Goal: Book appointment/travel/reservation

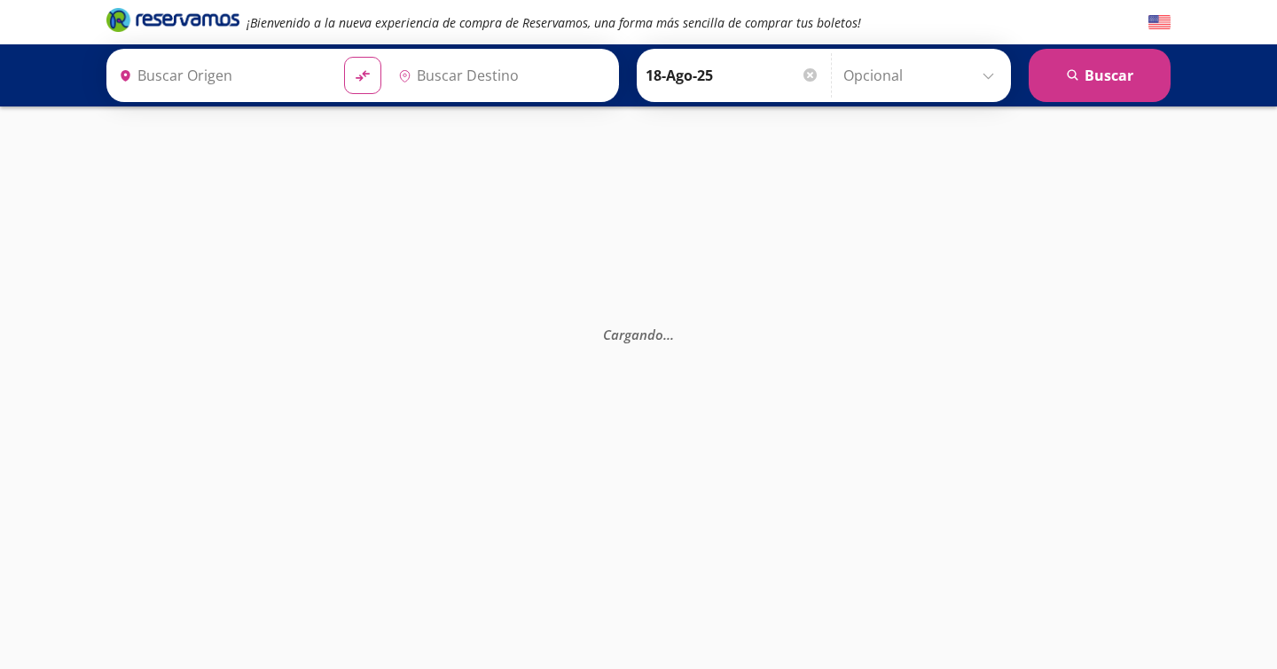
type input "[GEOGRAPHIC_DATA], [GEOGRAPHIC_DATA]"
type input "Ixtapa, [GEOGRAPHIC_DATA]"
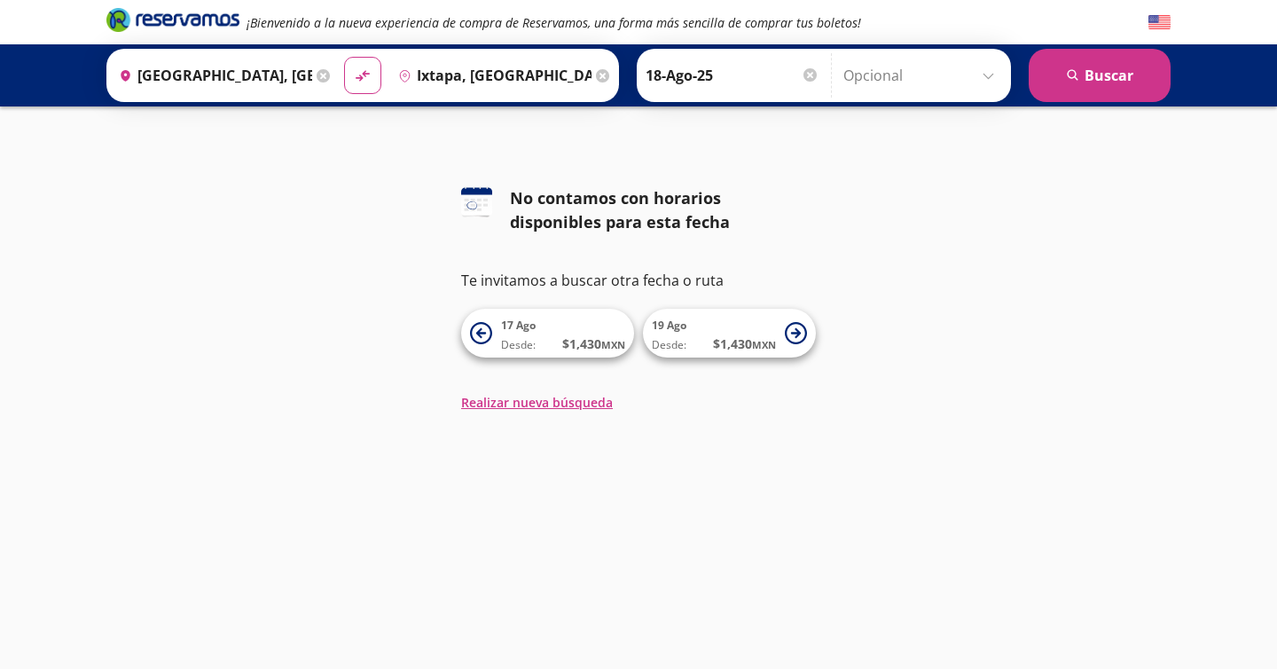
click at [726, 72] on input "18-Ago-25" at bounding box center [733, 75] width 174 height 44
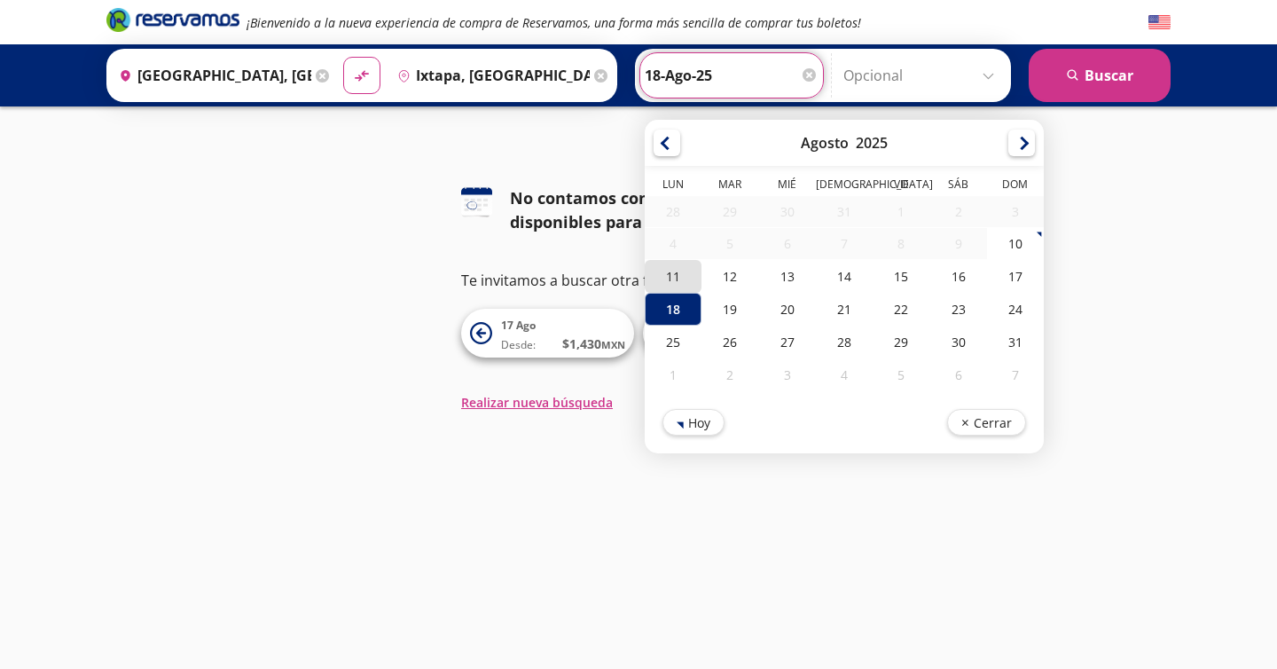
click at [686, 272] on div "11" at bounding box center [673, 276] width 57 height 33
type input "11-Ago-25"
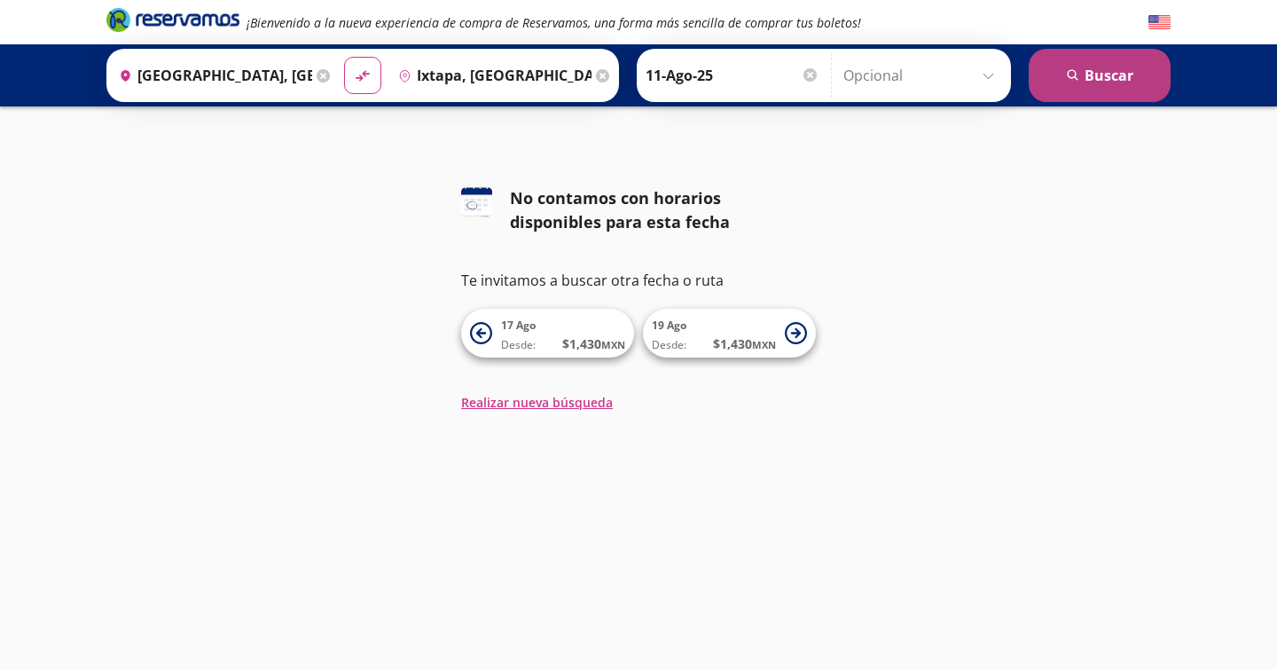
click at [1065, 74] on button "search [GEOGRAPHIC_DATA]" at bounding box center [1100, 75] width 142 height 53
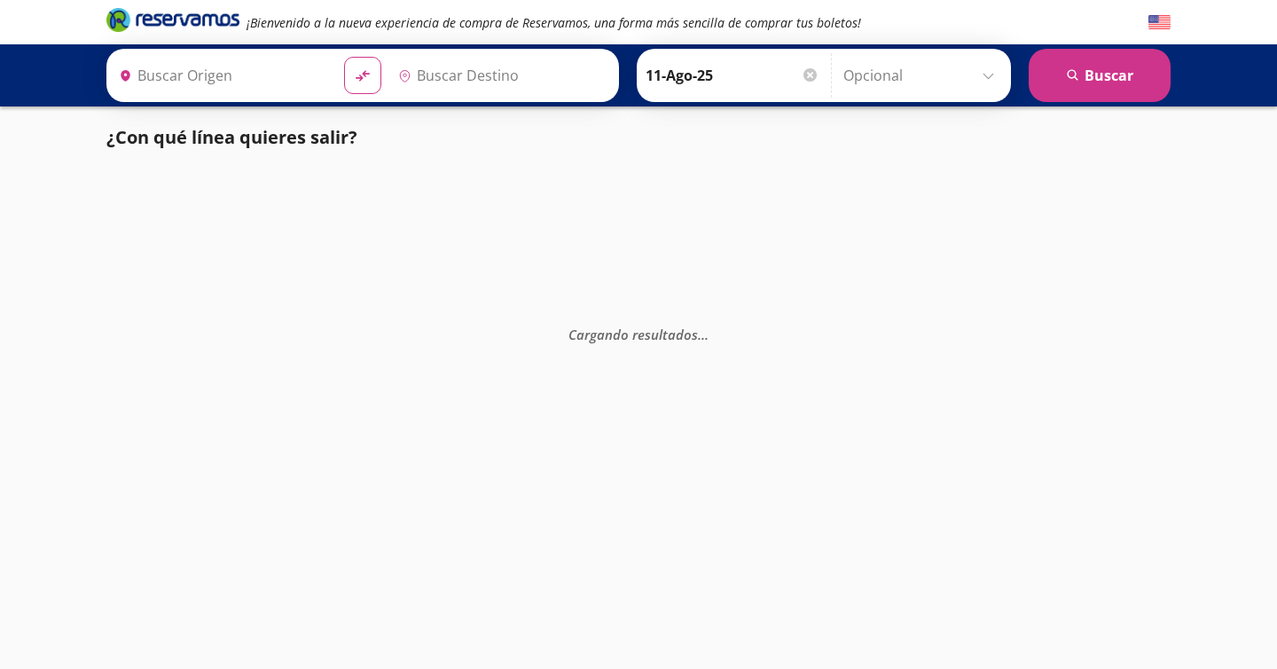
type input "[GEOGRAPHIC_DATA], [GEOGRAPHIC_DATA]"
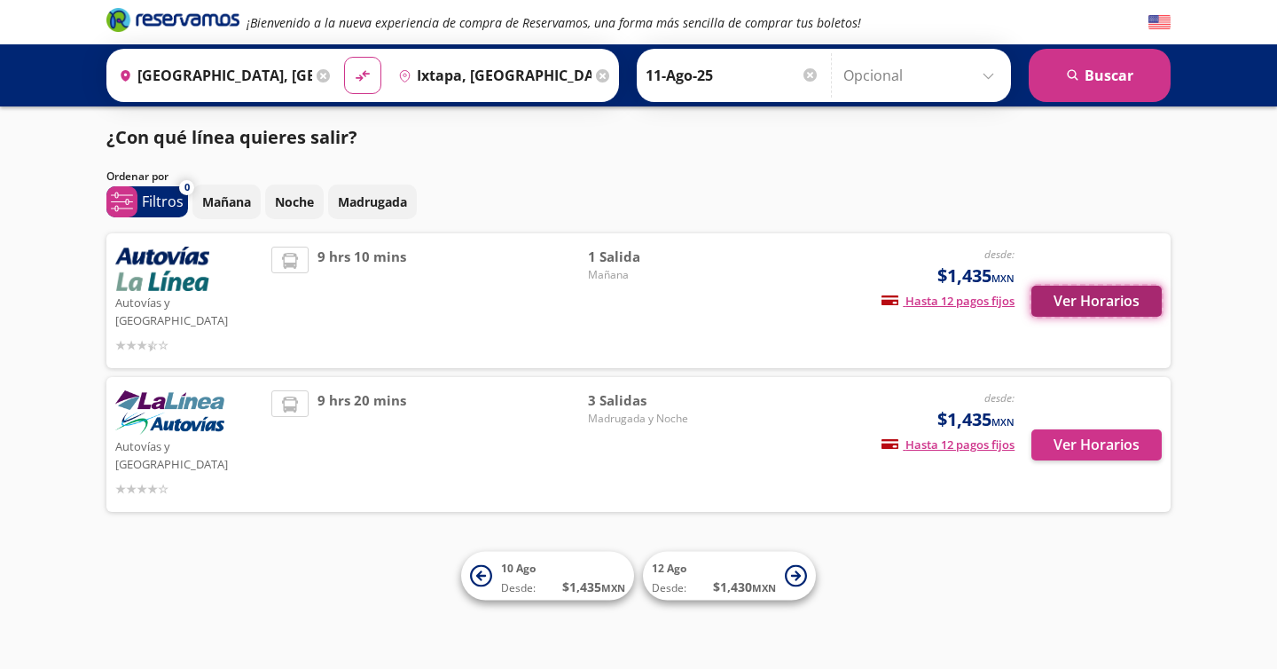
click at [1067, 296] on button "Ver Horarios" at bounding box center [1097, 301] width 130 height 31
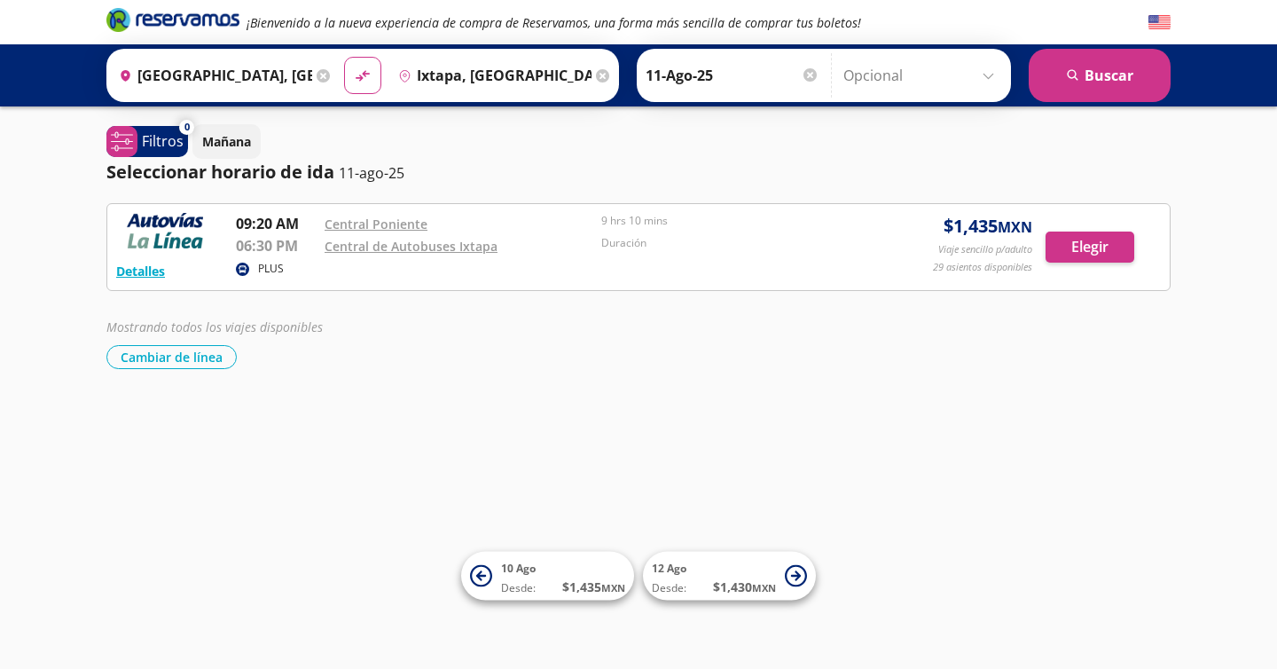
click at [458, 72] on input "Ixtapa, [GEOGRAPHIC_DATA]" at bounding box center [491, 75] width 200 height 44
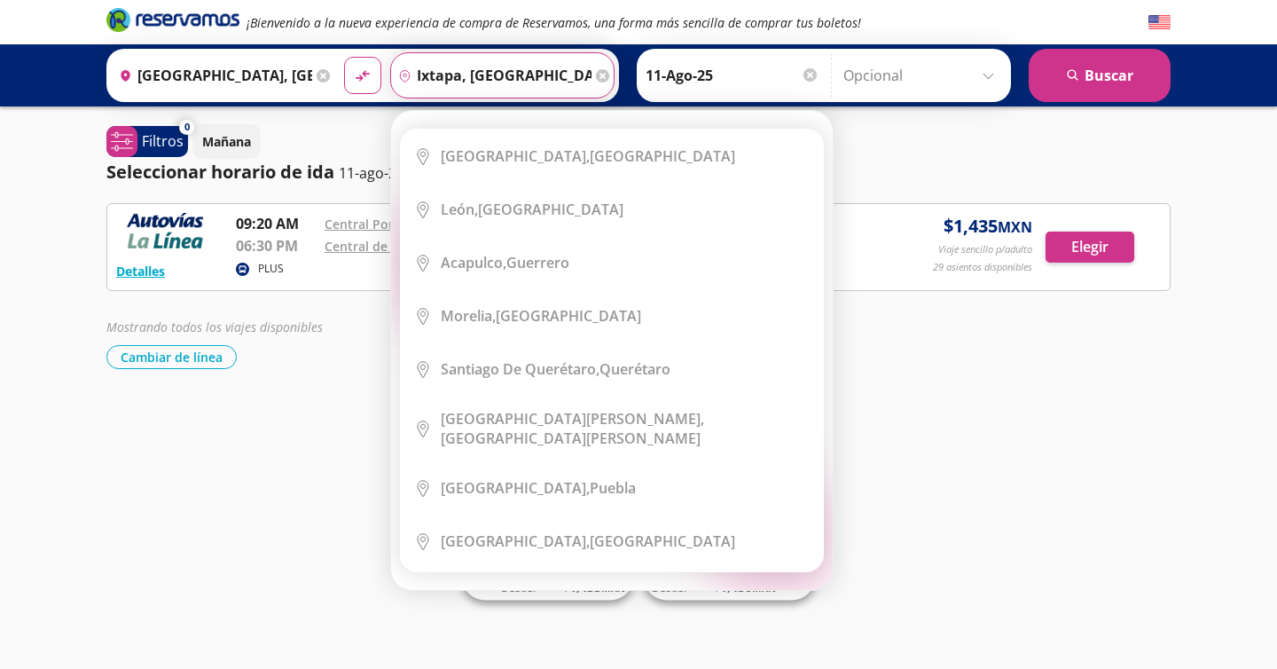
click at [555, 111] on div "Elige tu destino Close Destino pin-outline Ixtapa, [GEOGRAPHIC_DATA] serch-icon…" at bounding box center [612, 350] width 442 height 479
click at [527, 80] on input "Ixtapa, [GEOGRAPHIC_DATA]" at bounding box center [491, 75] width 200 height 44
click at [539, 72] on input "Ixtapa, [GEOGRAPHIC_DATA]" at bounding box center [491, 75] width 200 height 44
click at [344, 57] on button "material-symbols:compare-arrows-rounded" at bounding box center [362, 75] width 37 height 37
type input "[GEOGRAPHIC_DATA], [GEOGRAPHIC_DATA]"
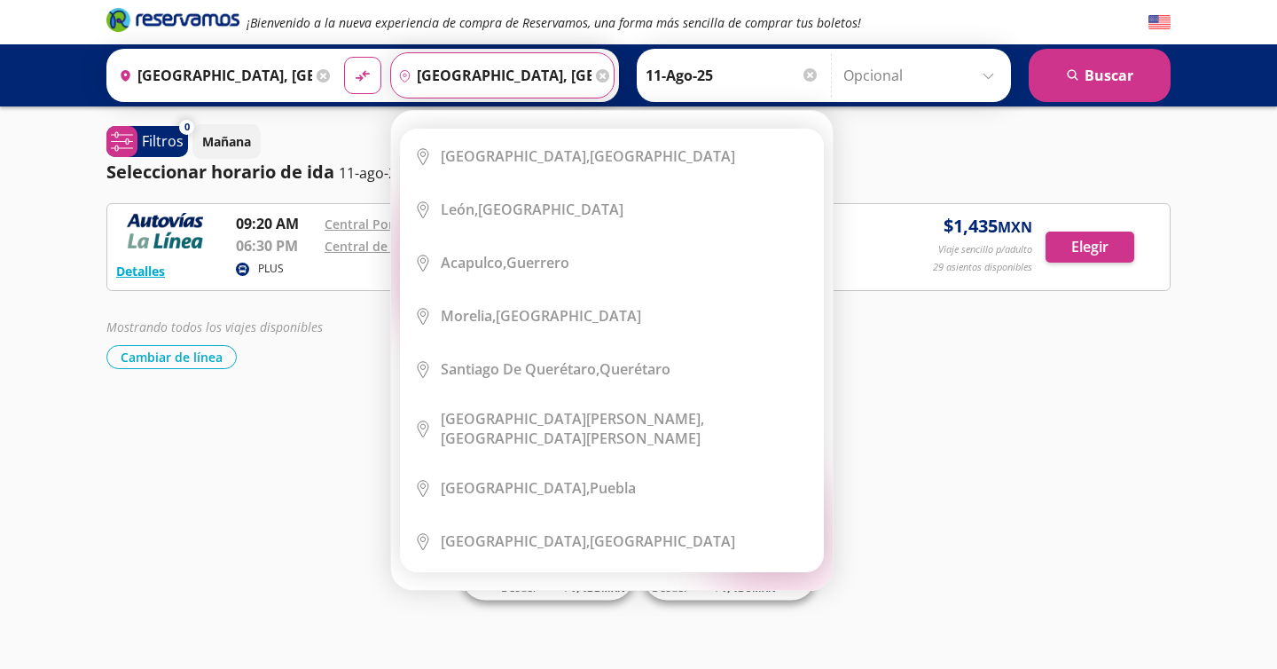
type input "Ixtapa, [GEOGRAPHIC_DATA]"
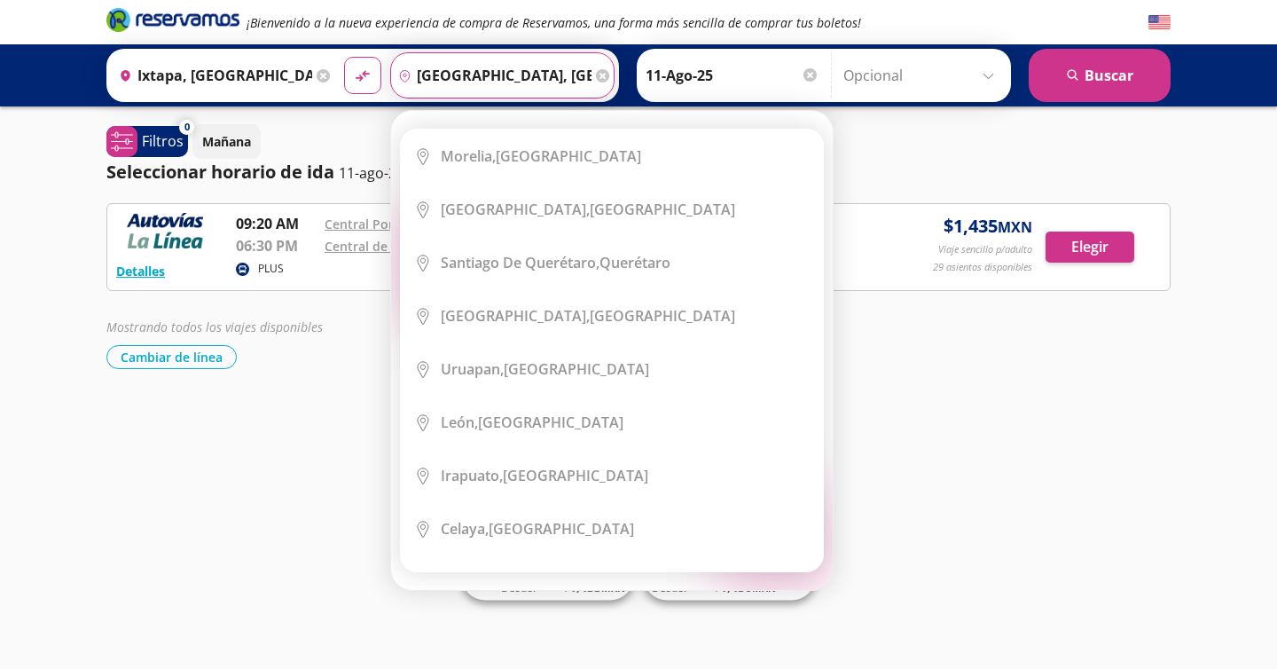
scroll to position [0, 62]
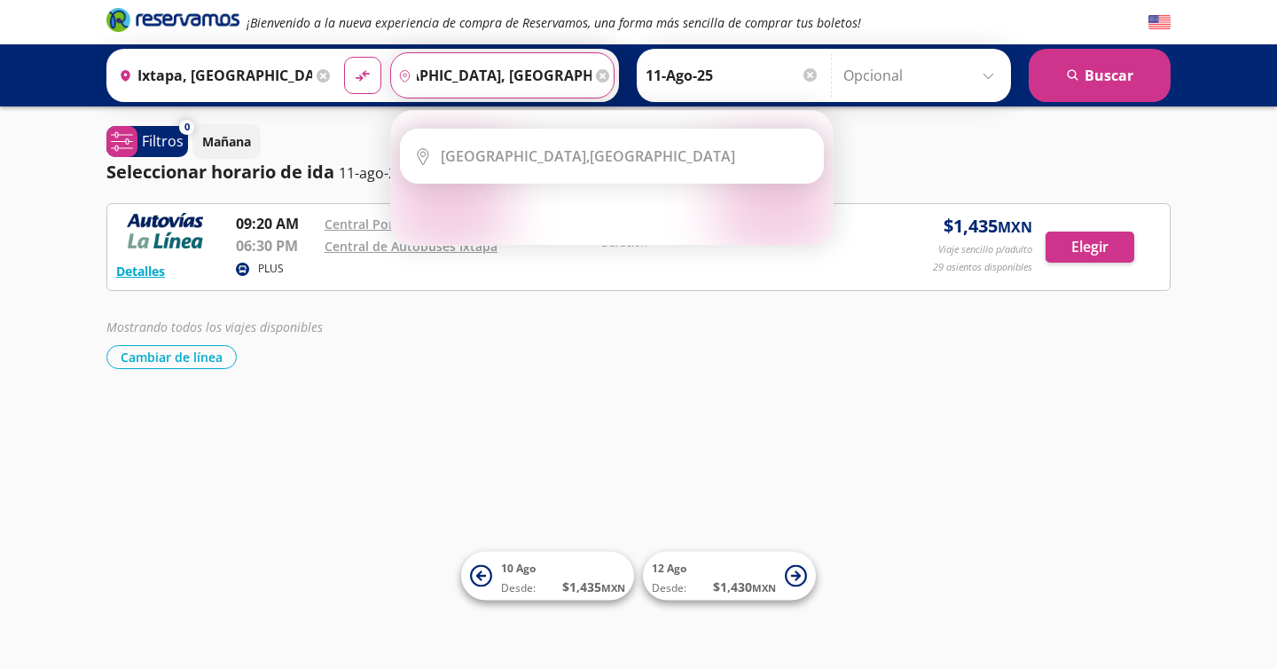
type input "[GEOGRAPHIC_DATA], [GEOGRAPHIC_DATA]"
click at [344, 57] on button "material-symbols:compare-arrows-rounded" at bounding box center [362, 75] width 37 height 37
type input "[GEOGRAPHIC_DATA], [GEOGRAPHIC_DATA]"
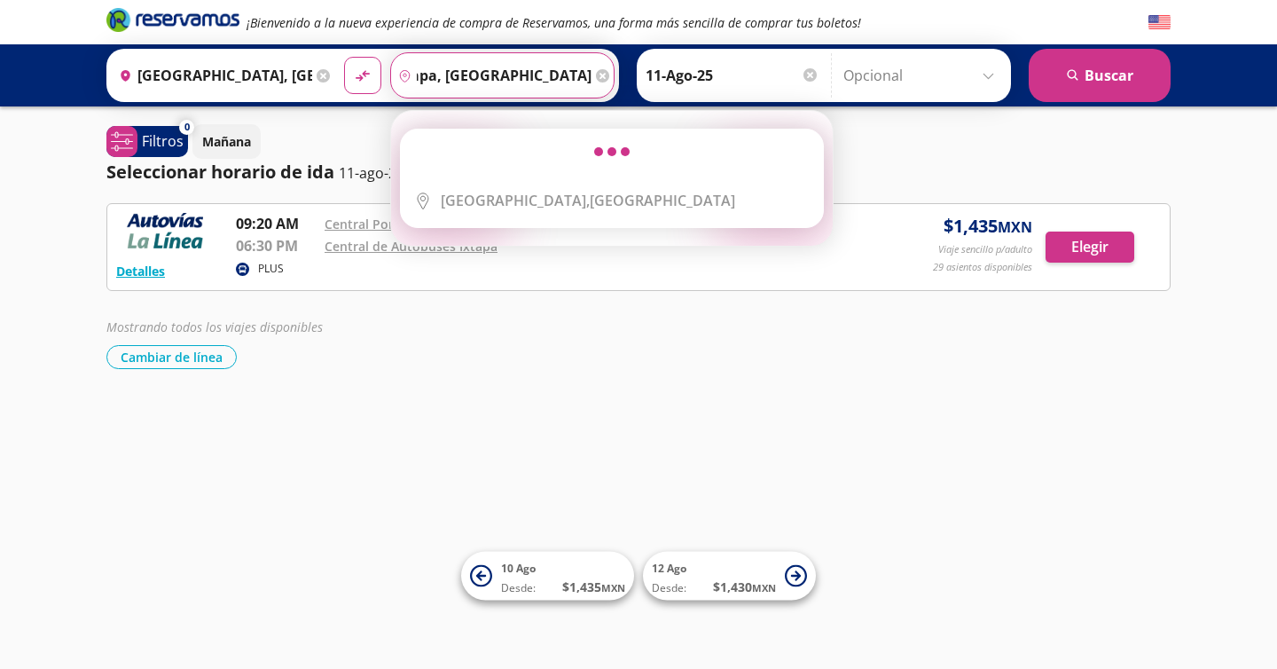
scroll to position [0, 0]
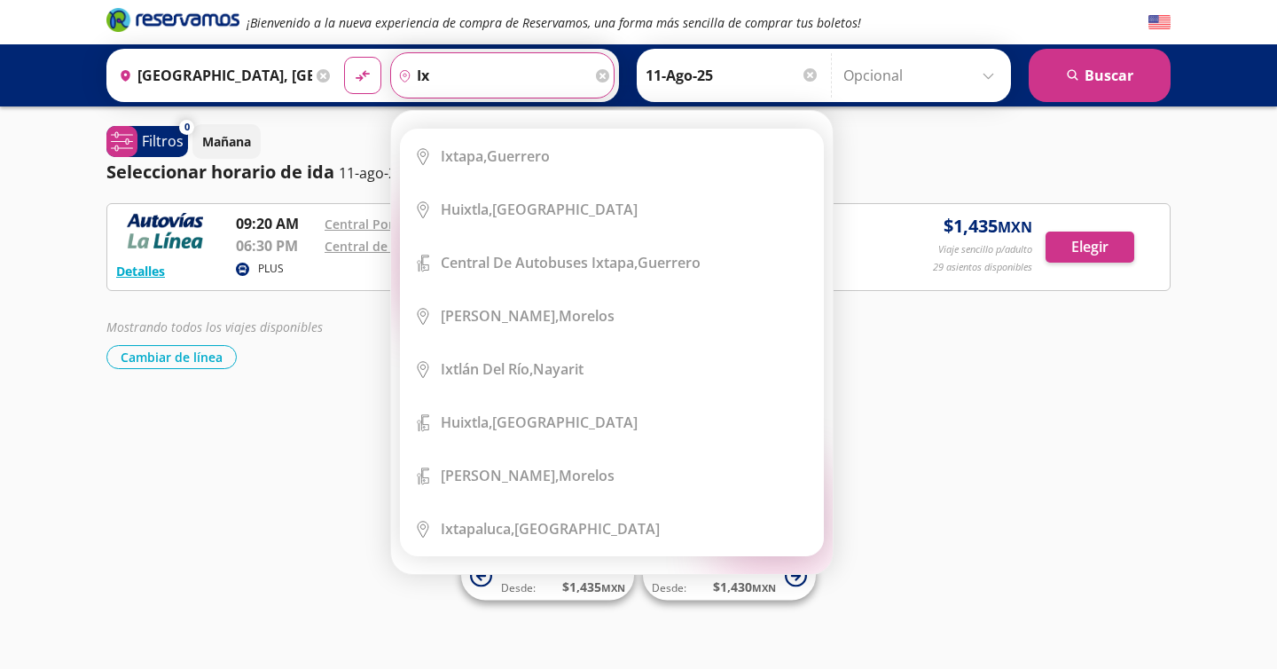
type input "i"
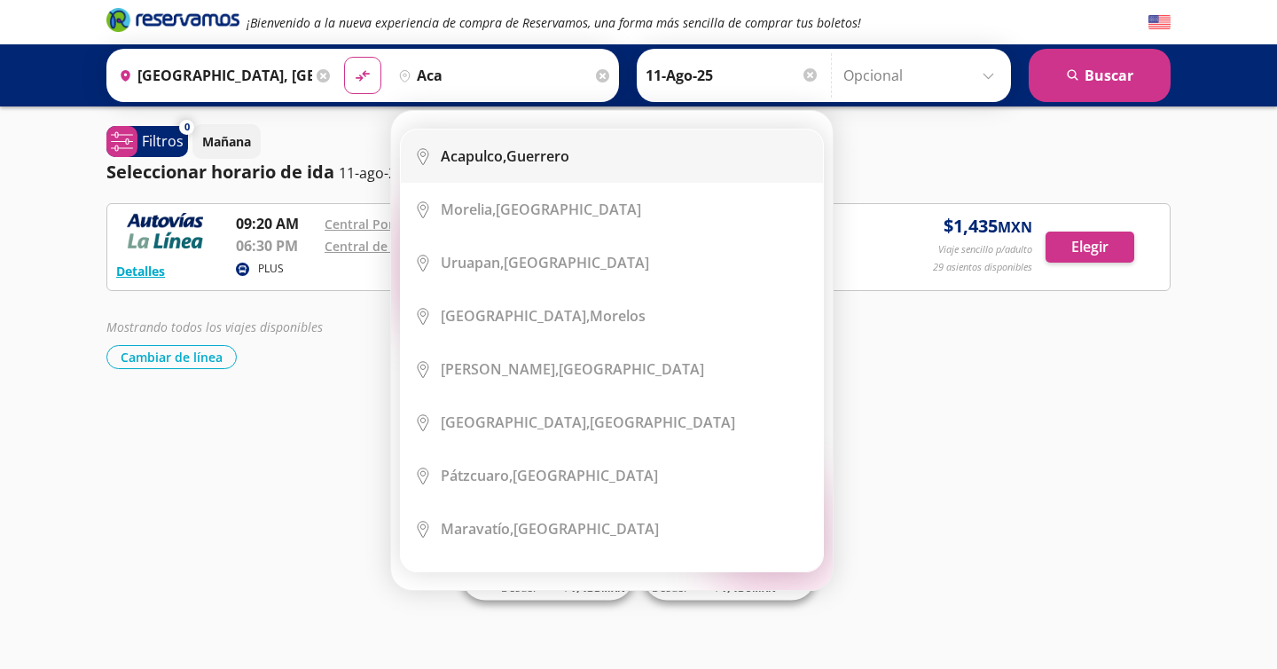
click at [543, 153] on div "Acapulco, [GEOGRAPHIC_DATA]" at bounding box center [505, 156] width 129 height 20
type input "Acapulco, [GEOGRAPHIC_DATA]"
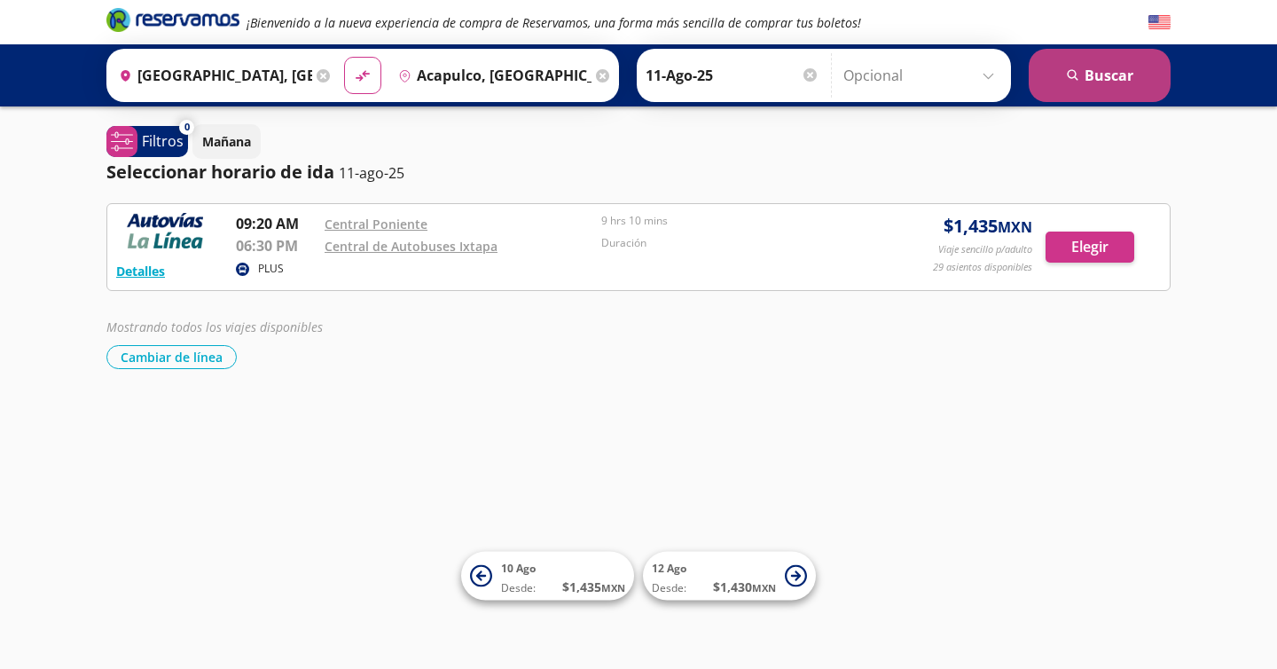
click at [1070, 89] on button "search [GEOGRAPHIC_DATA]" at bounding box center [1100, 75] width 142 height 53
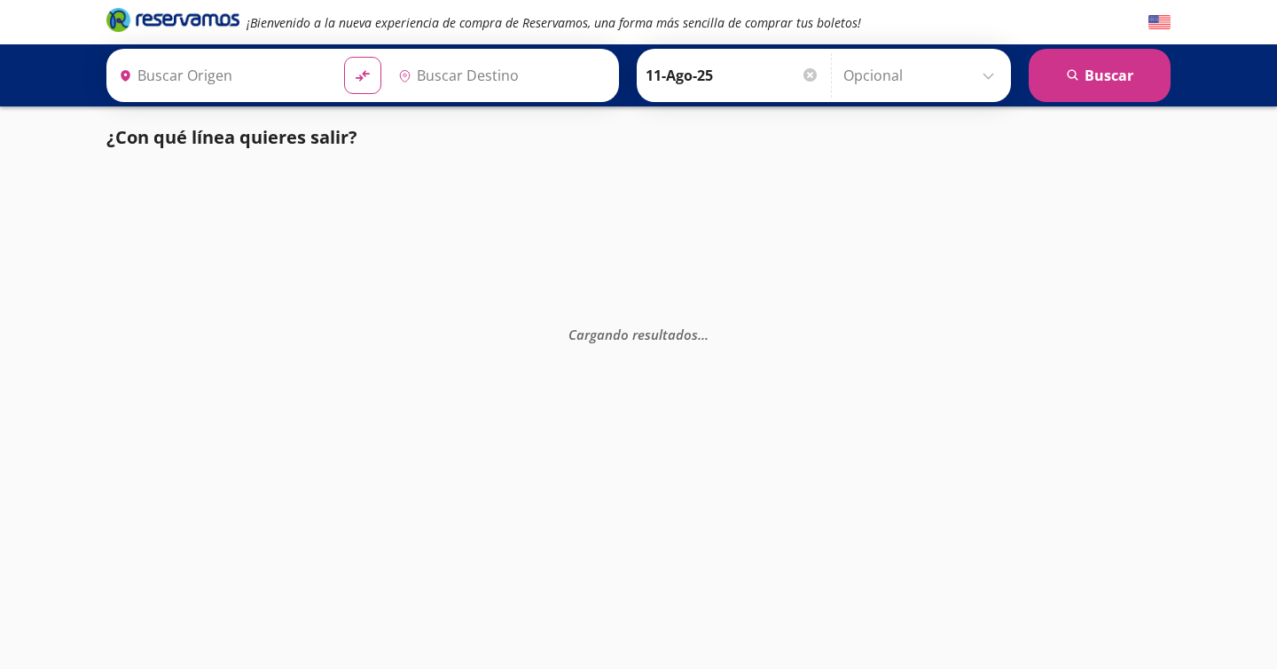
type input "[GEOGRAPHIC_DATA], [GEOGRAPHIC_DATA]"
type input "Acapulco, [GEOGRAPHIC_DATA]"
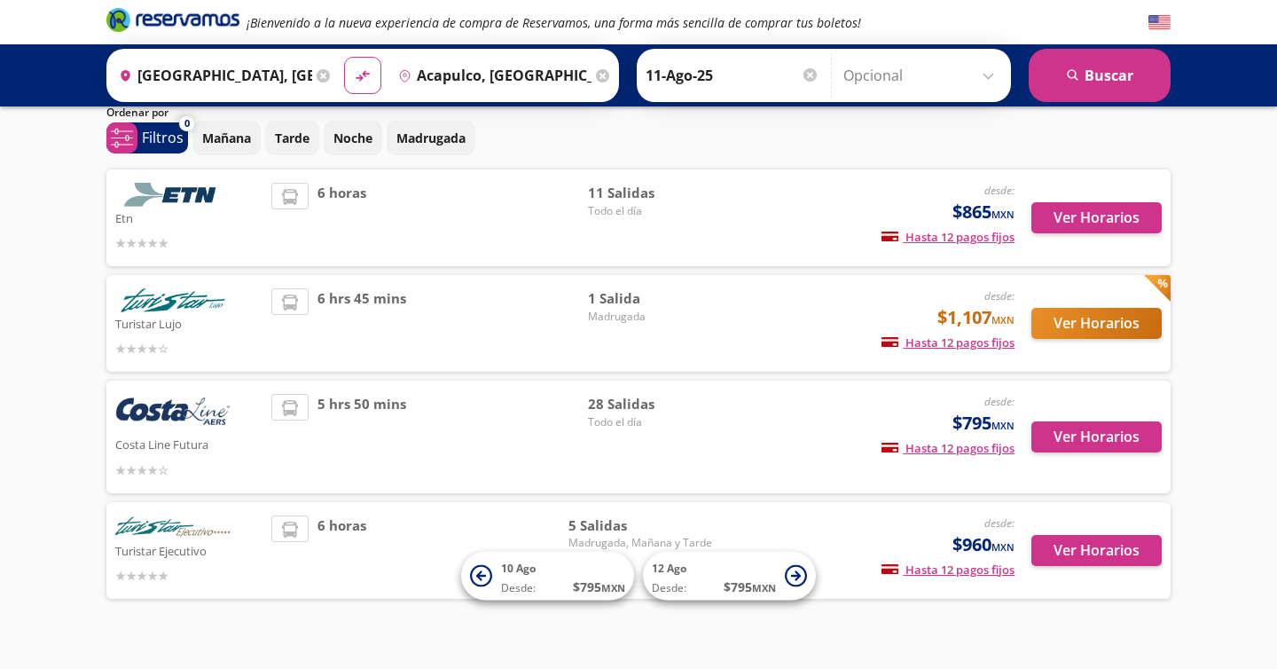
scroll to position [95, 0]
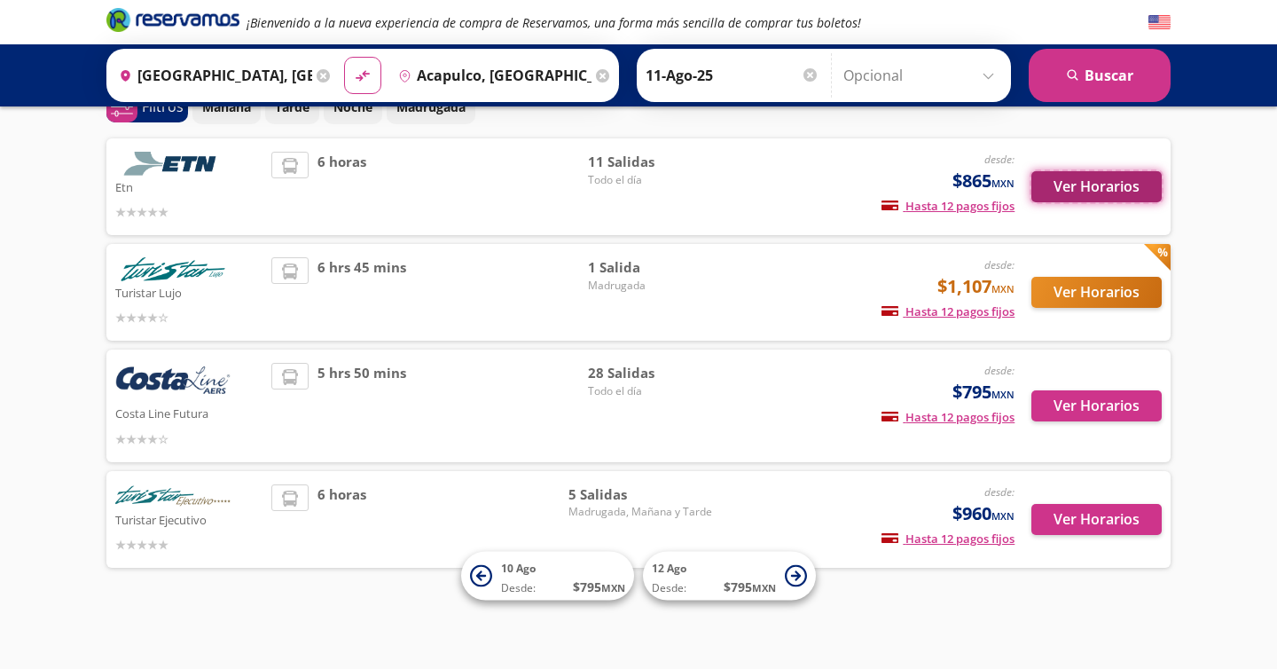
click at [1089, 192] on button "Ver Horarios" at bounding box center [1097, 186] width 130 height 31
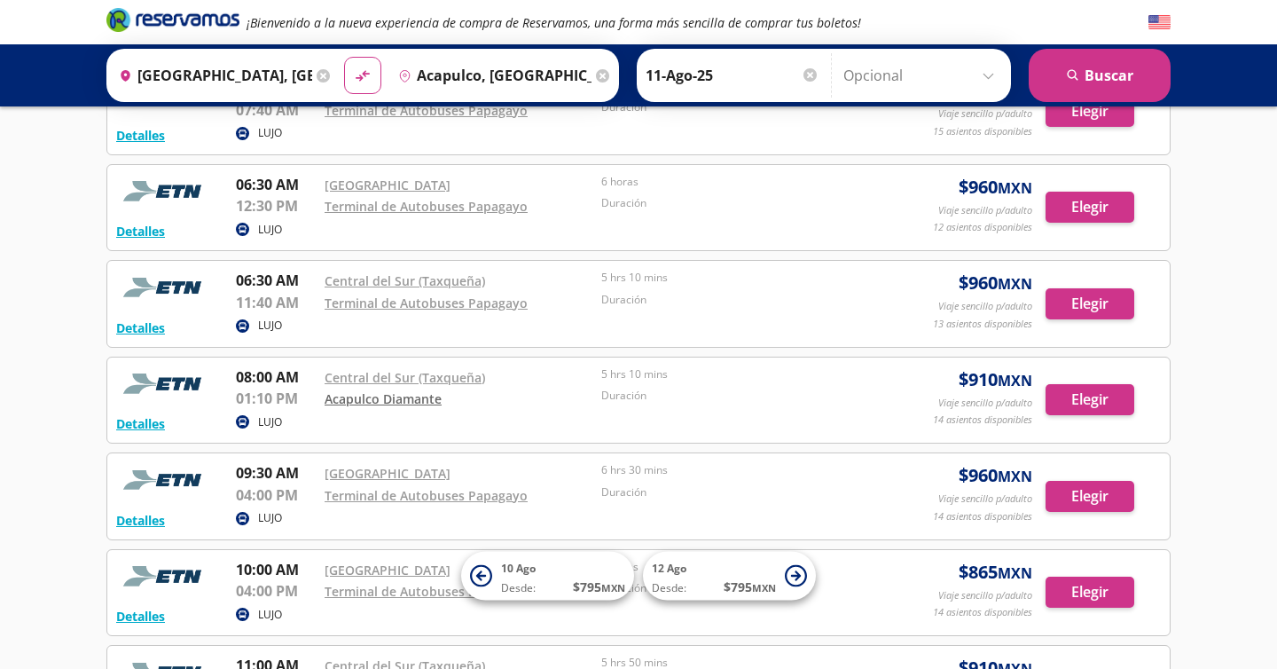
scroll to position [244, 0]
